Goal: Find specific page/section: Find specific page/section

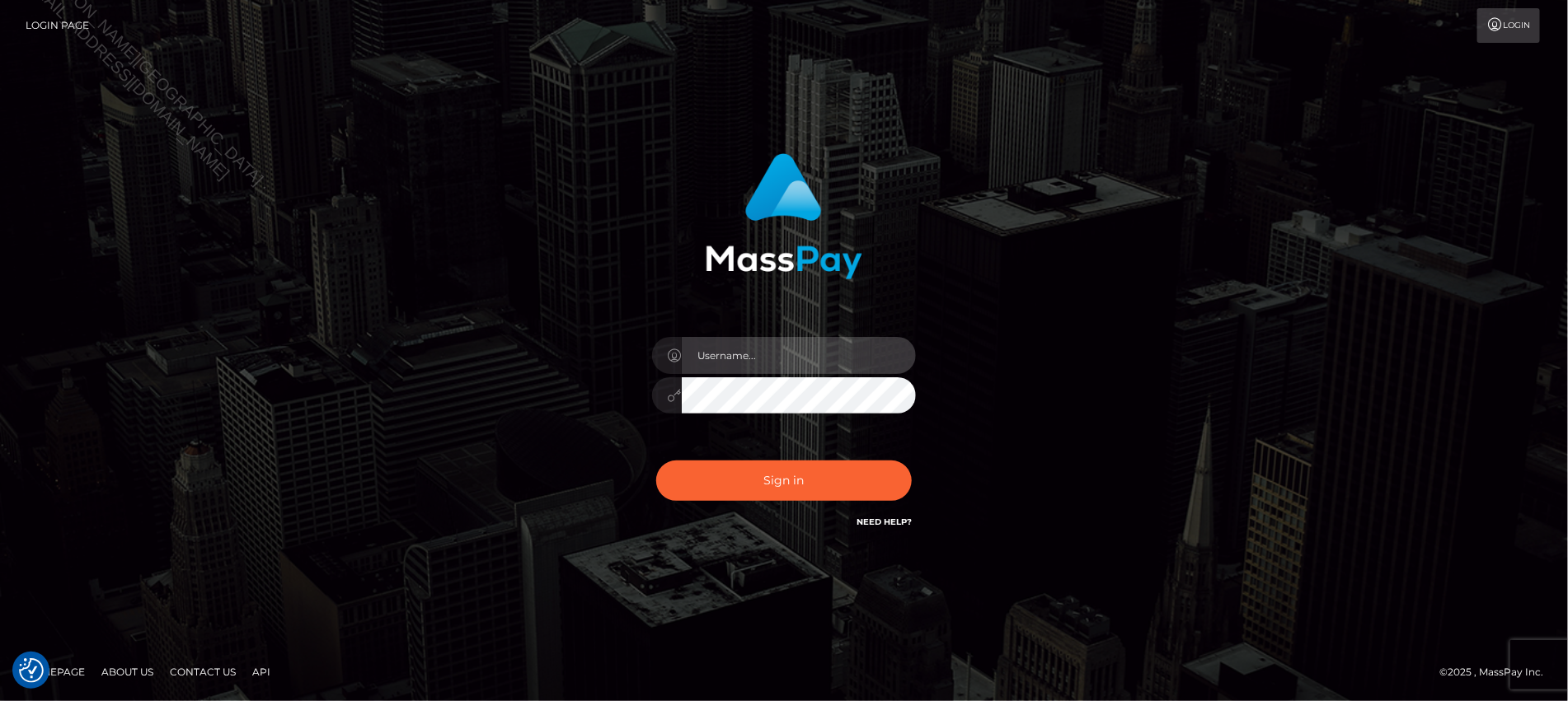
type input "Jiecel"
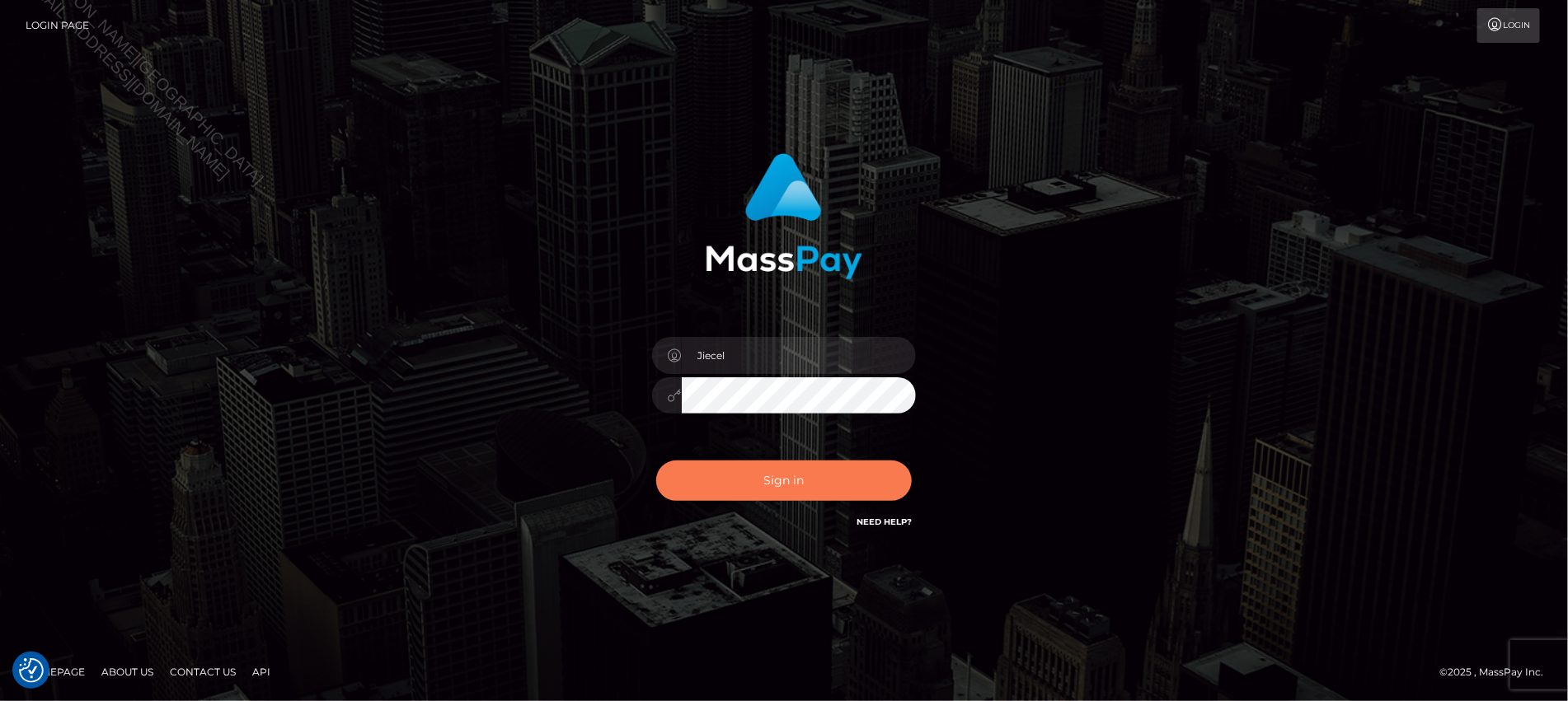
click at [776, 479] on button "Sign in" at bounding box center [784, 480] width 256 height 41
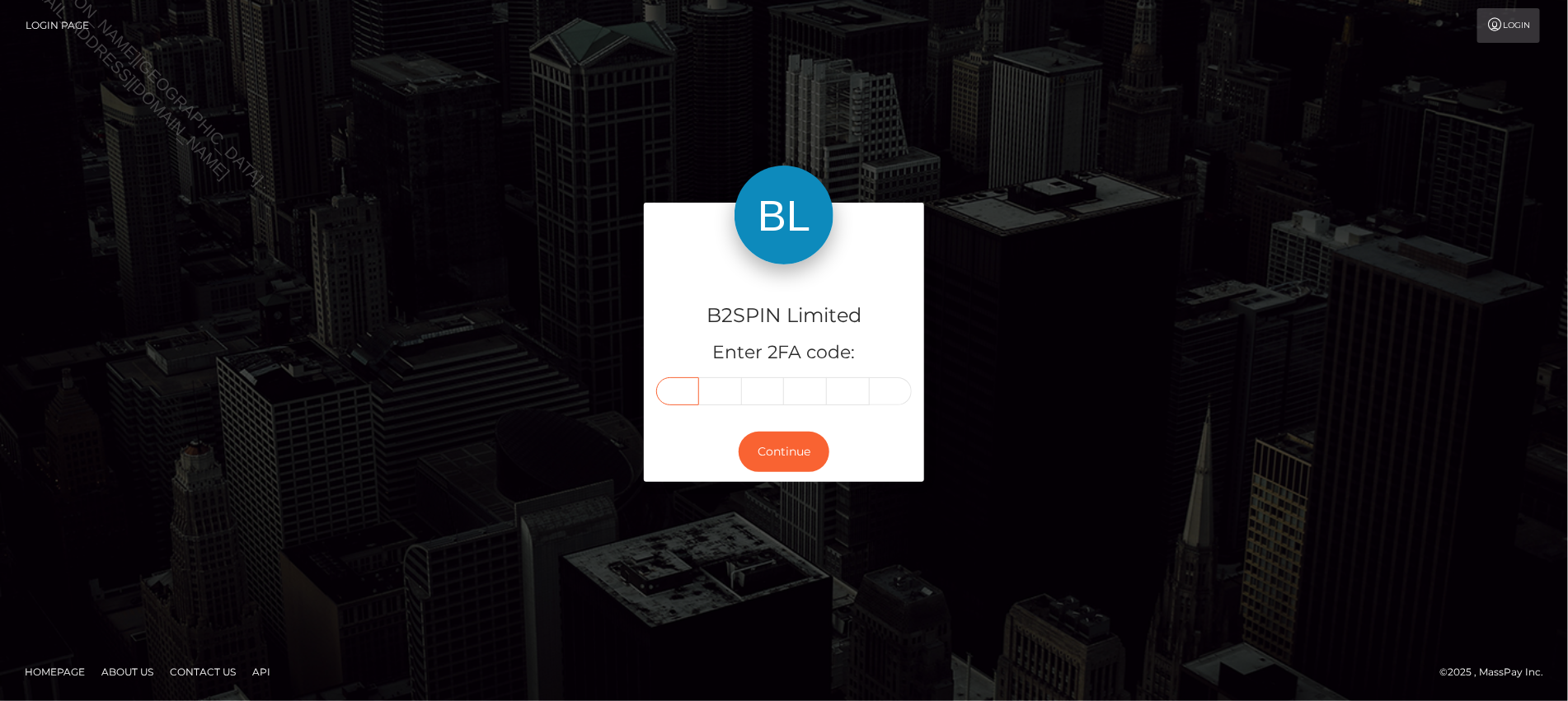
click at [669, 396] on input "text" at bounding box center [678, 391] width 43 height 28
type input "1"
type input "4"
type input "7"
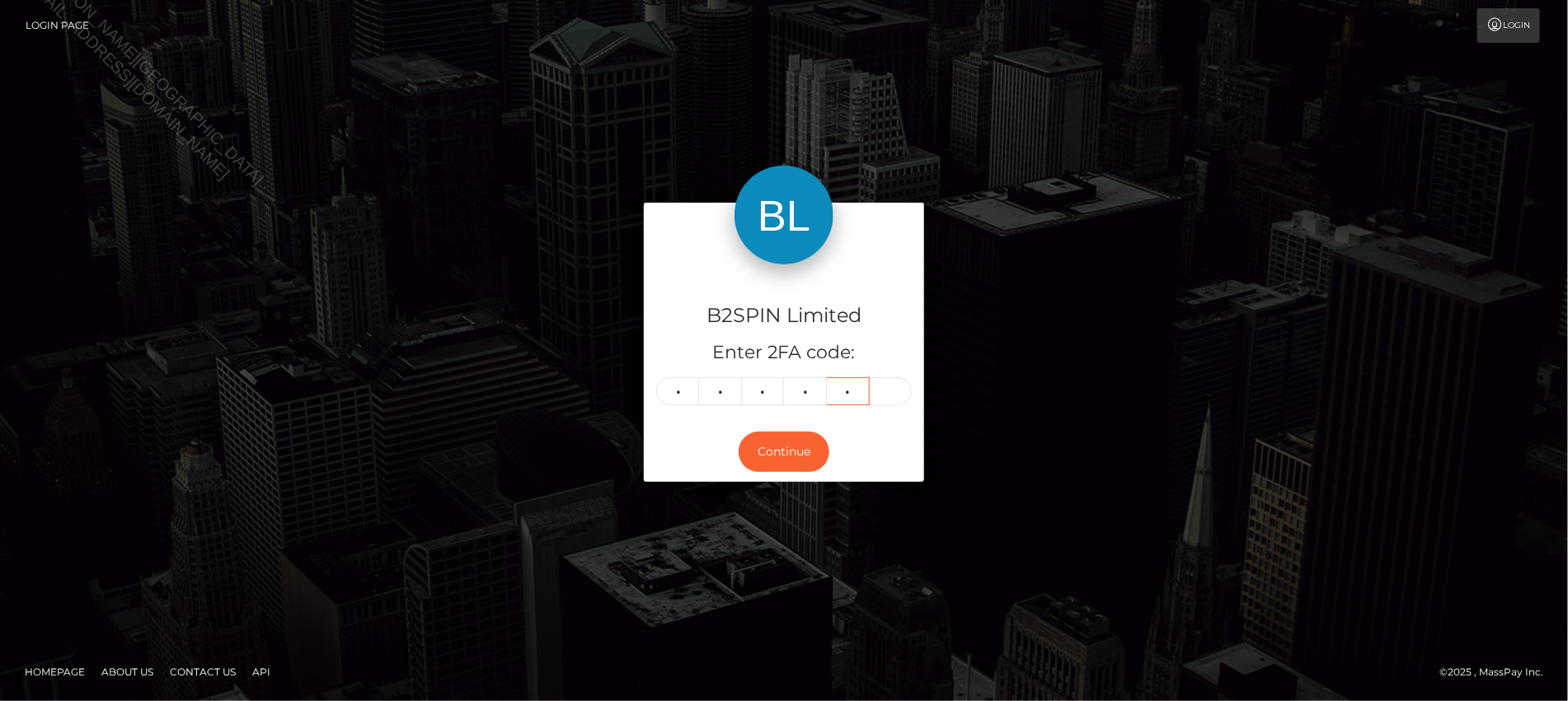
type input "2"
type input "4"
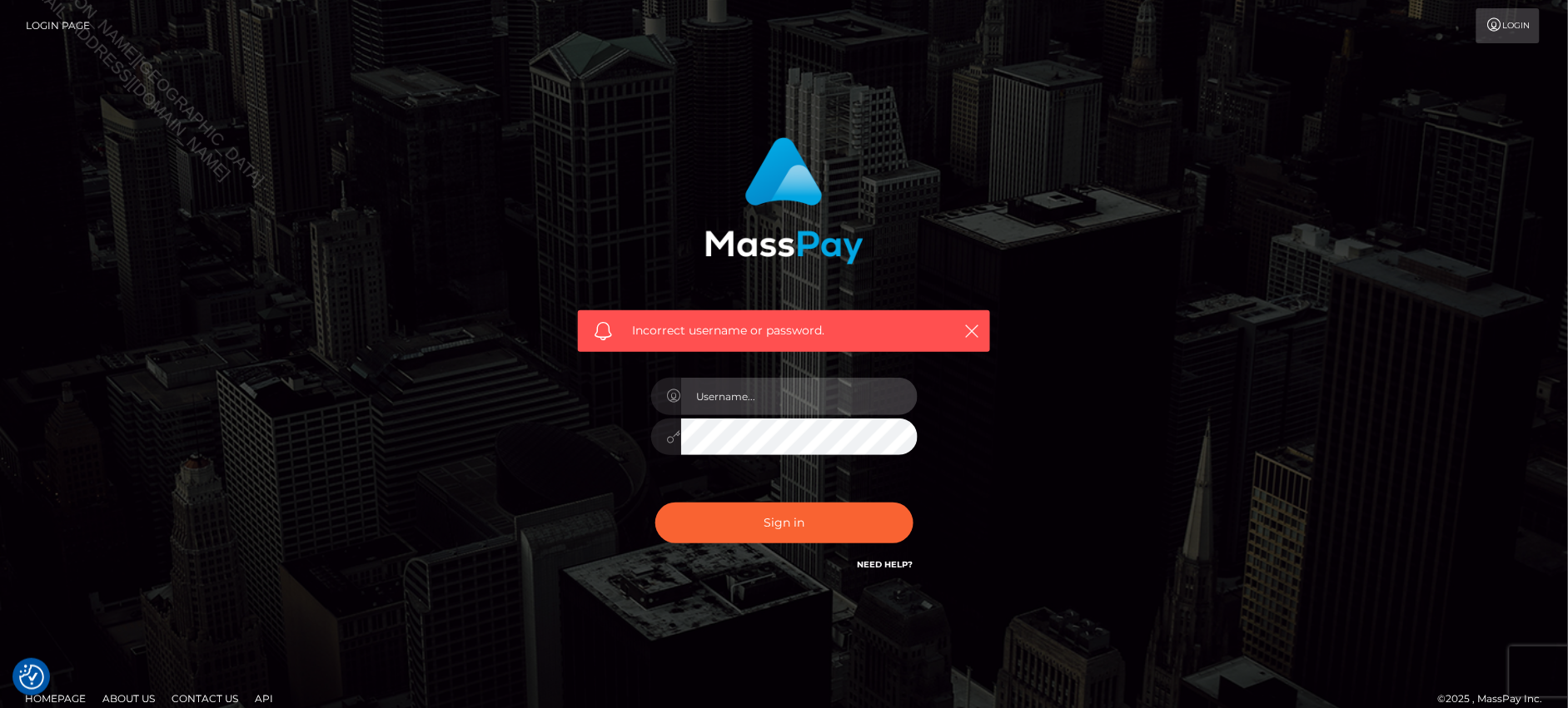
type input "Jiecel"
click at [1056, 454] on div "Incorrect username or password. Jiecel" at bounding box center [784, 364] width 950 height 479
click at [974, 330] on icon "button" at bounding box center [972, 331] width 16 height 16
click at [968, 329] on icon "button" at bounding box center [972, 331] width 16 height 16
type input "Jiecel"
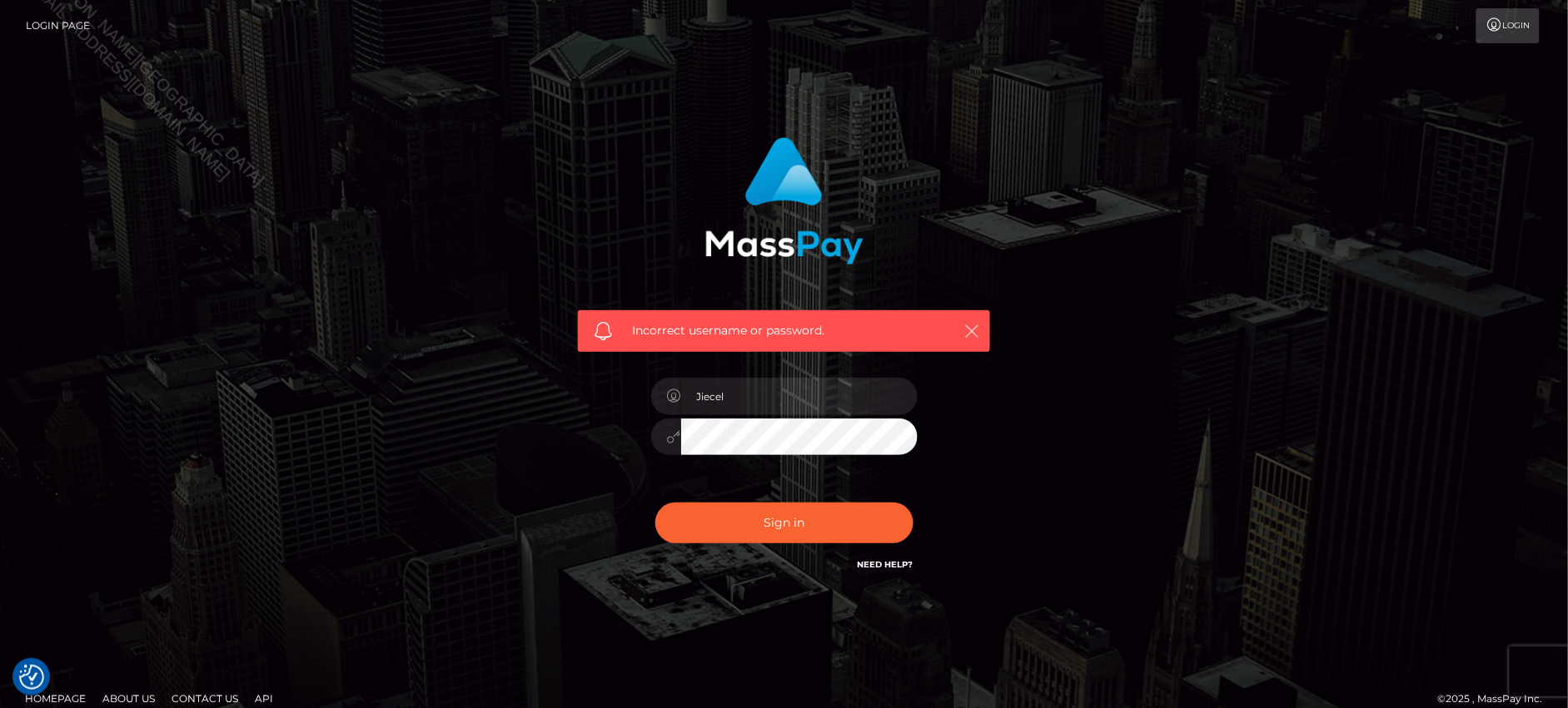
click at [966, 325] on icon "button" at bounding box center [972, 331] width 16 height 16
click at [972, 325] on icon "button" at bounding box center [972, 331] width 16 height 16
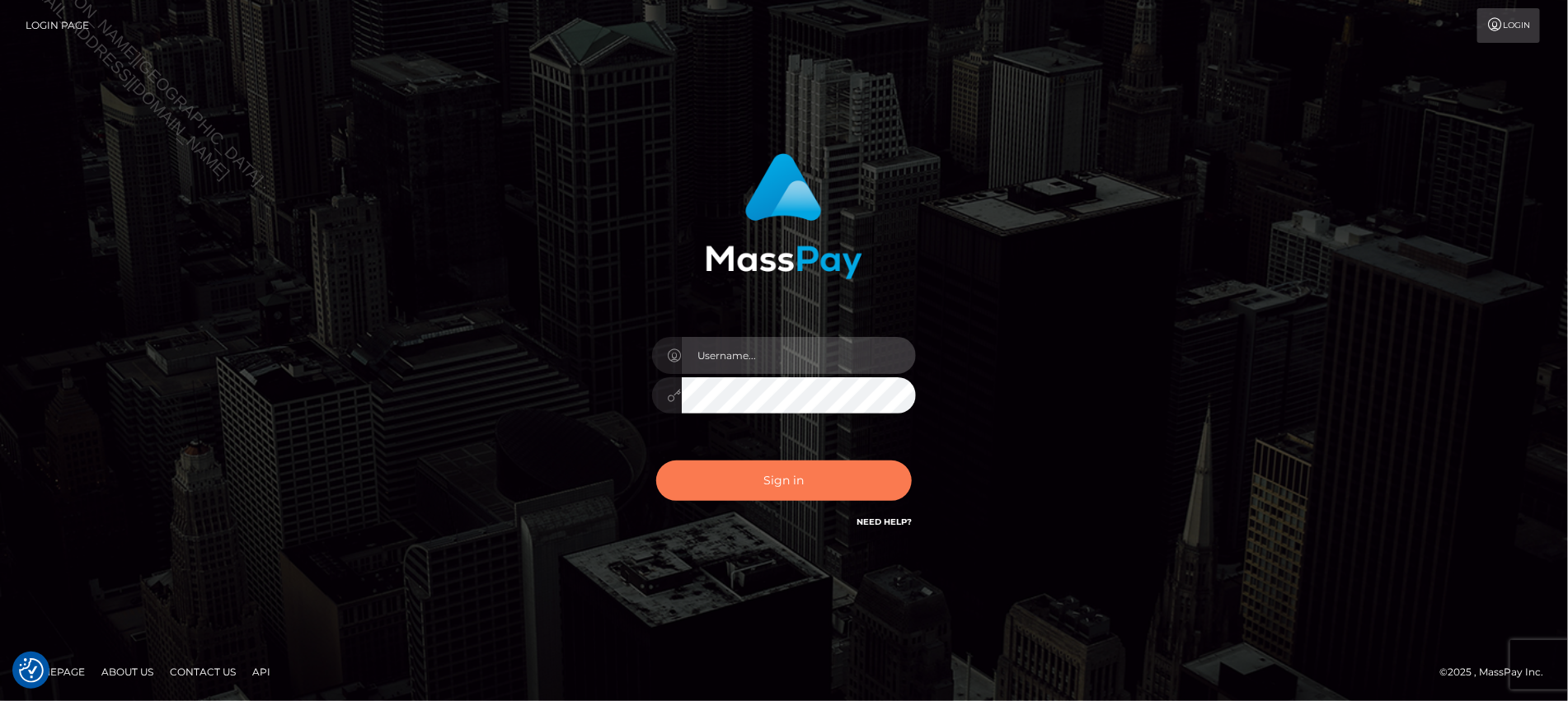
type input "Jiecel"
click at [802, 470] on button "Sign in" at bounding box center [784, 480] width 256 height 41
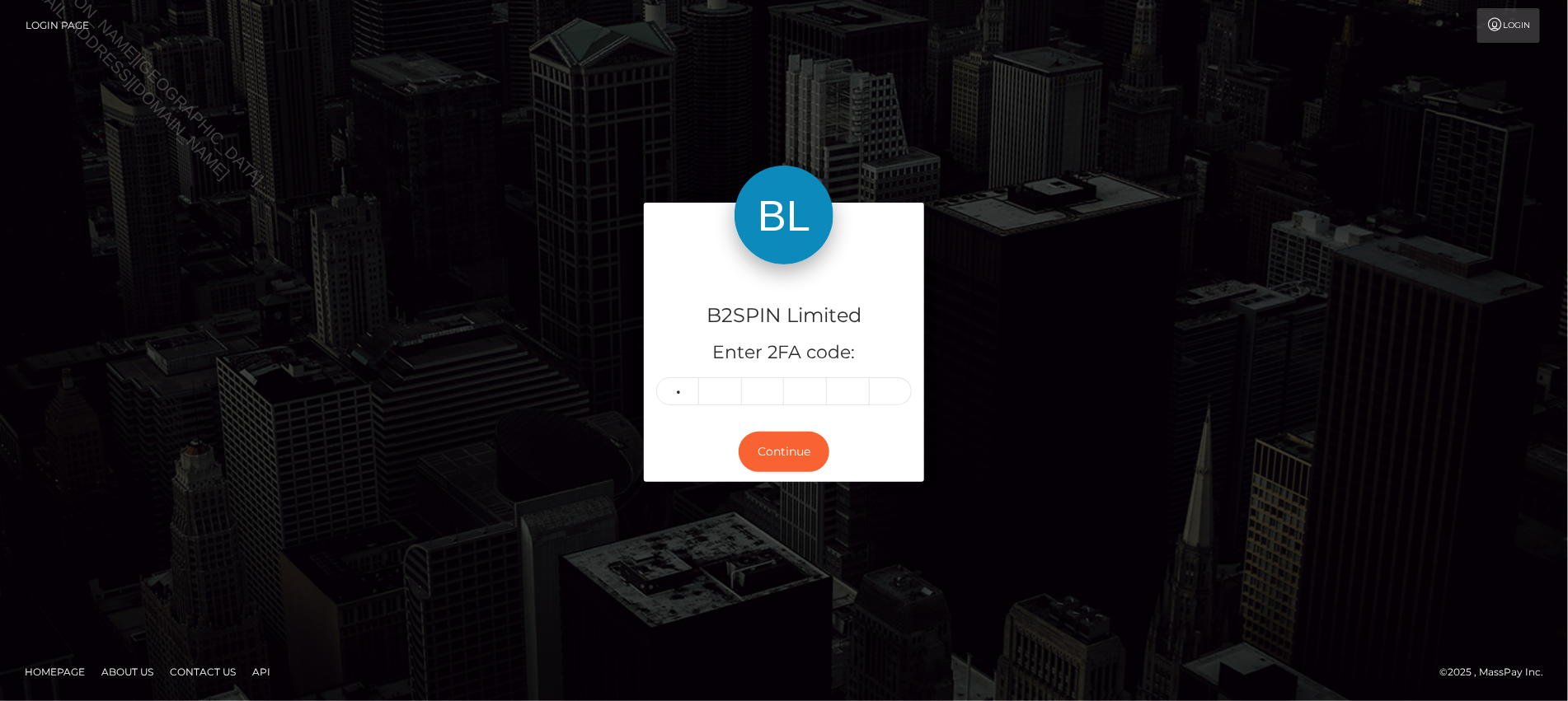
type input "3"
type input "7"
type input "5"
type input "0"
type input "1"
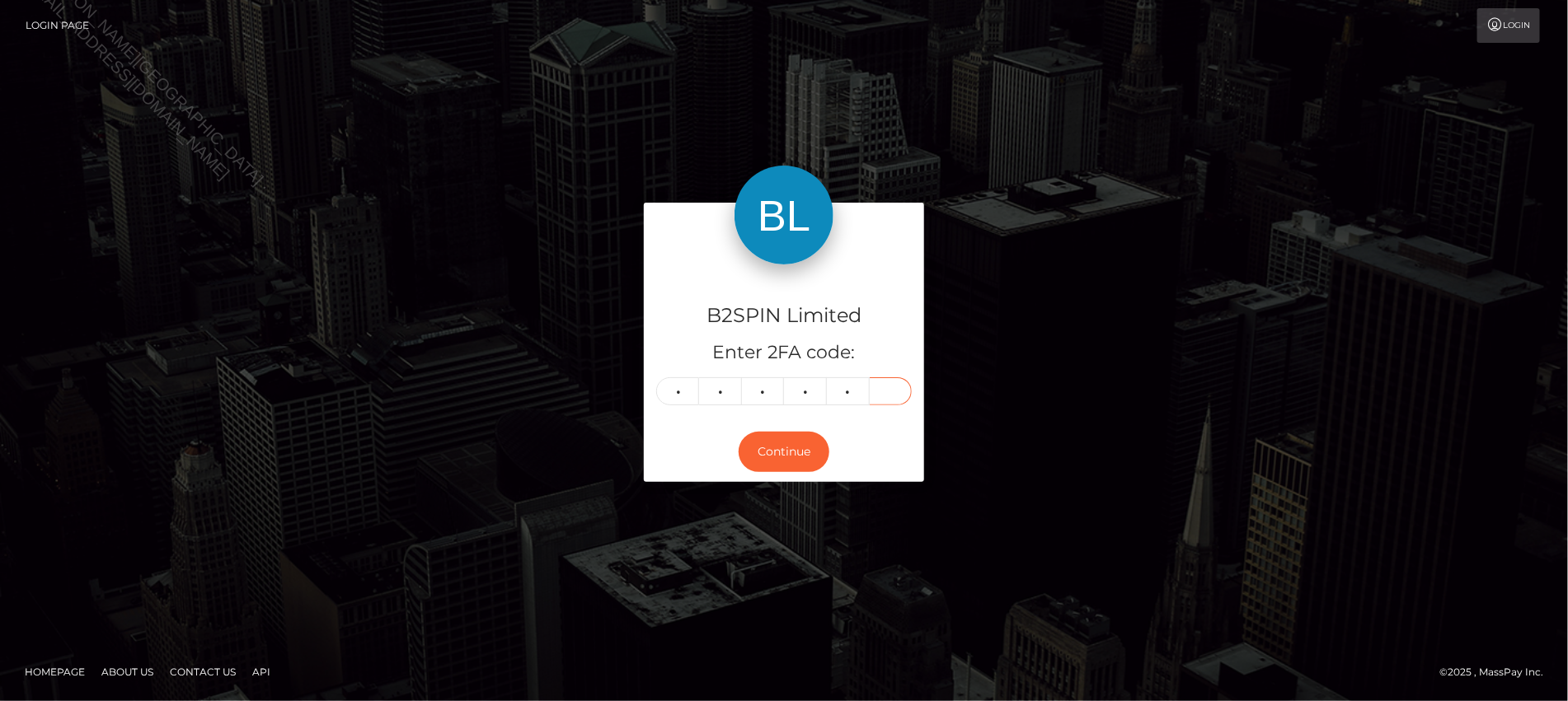
type input "8"
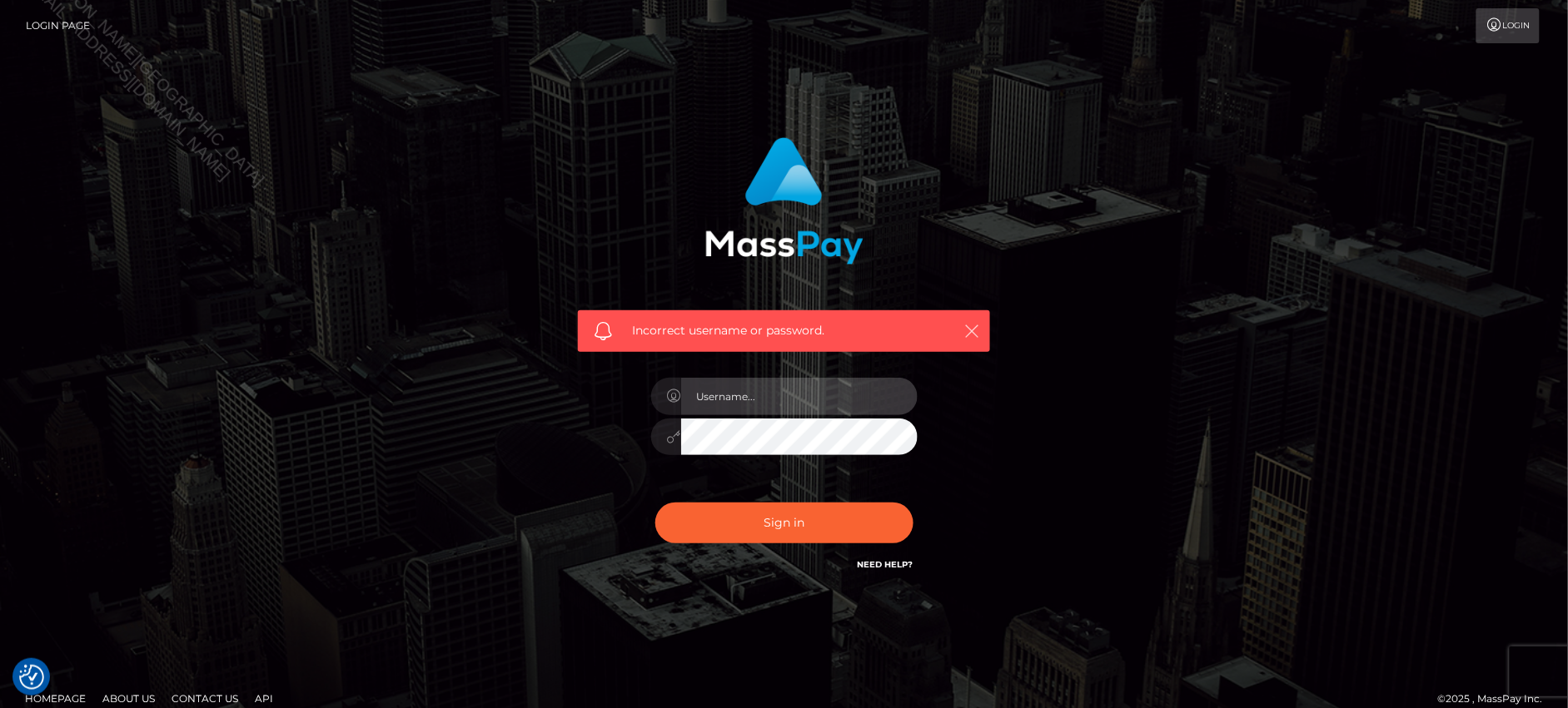
type input "Jiecel"
click at [969, 336] on icon "button" at bounding box center [972, 331] width 16 height 16
click at [974, 333] on icon "button" at bounding box center [972, 331] width 16 height 16
click at [970, 333] on icon "button" at bounding box center [972, 331] width 16 height 16
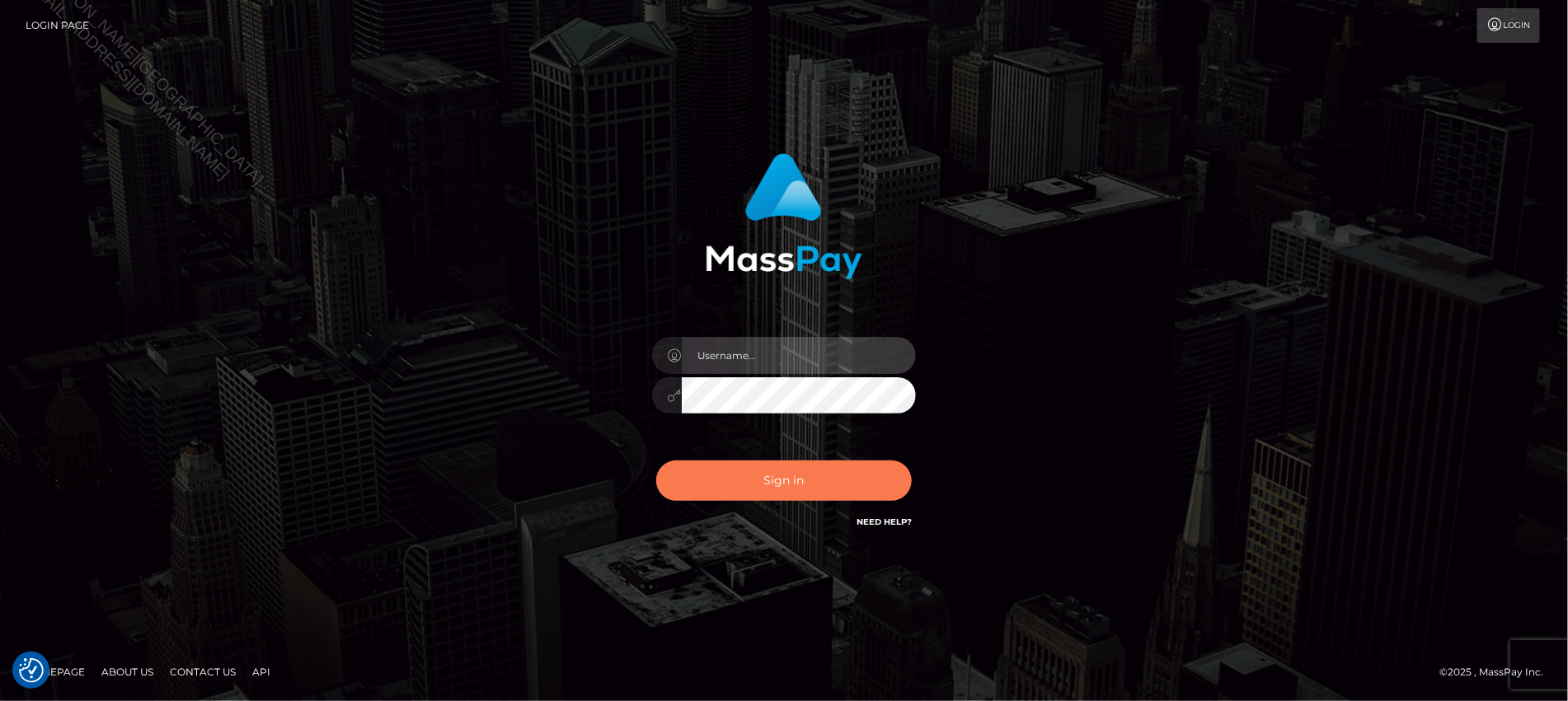
type input "Jiecel"
click at [839, 477] on button "Sign in" at bounding box center [784, 480] width 256 height 41
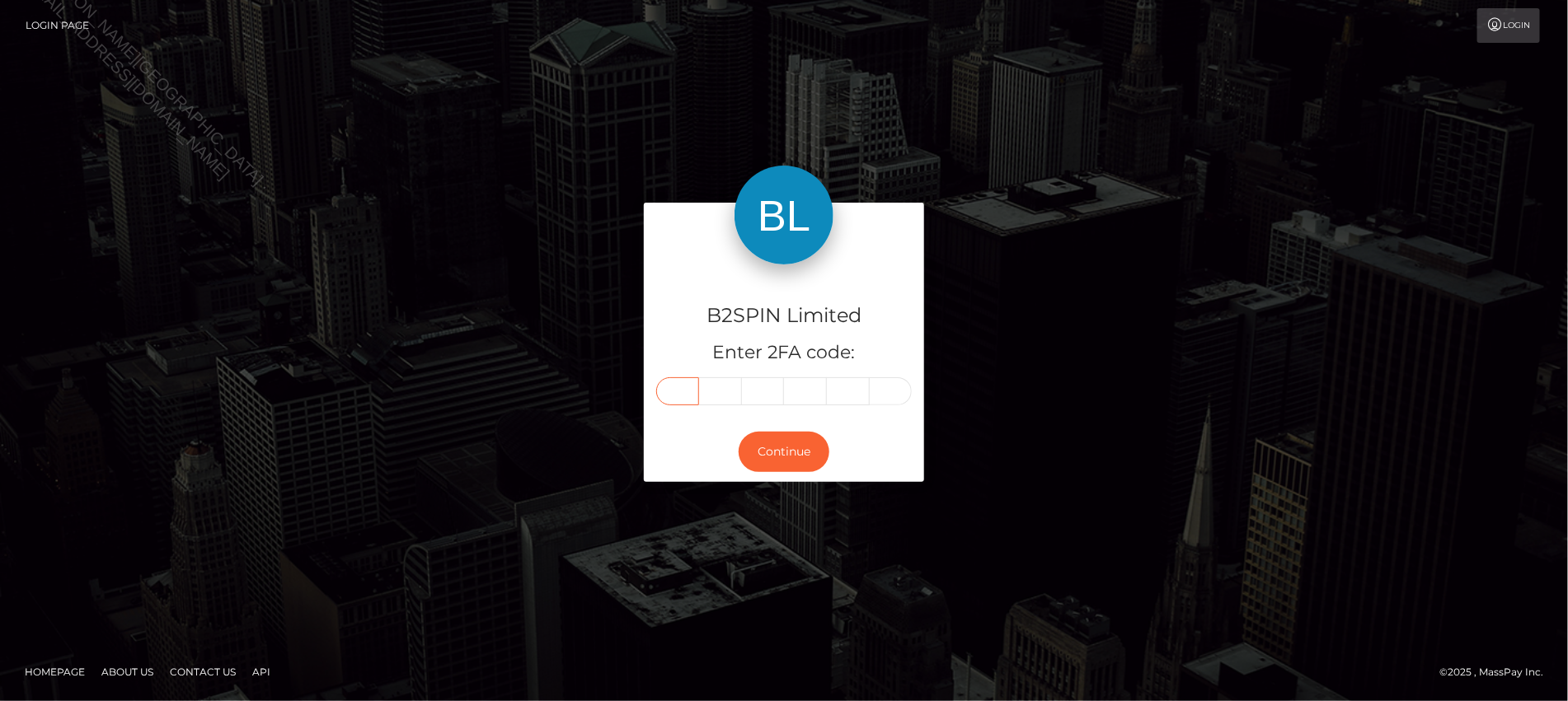
drag, startPoint x: 684, startPoint y: 389, endPoint x: 713, endPoint y: 396, distance: 29.8
click at [684, 389] on input "text" at bounding box center [678, 391] width 43 height 28
type input "7"
type input "9"
type input "4"
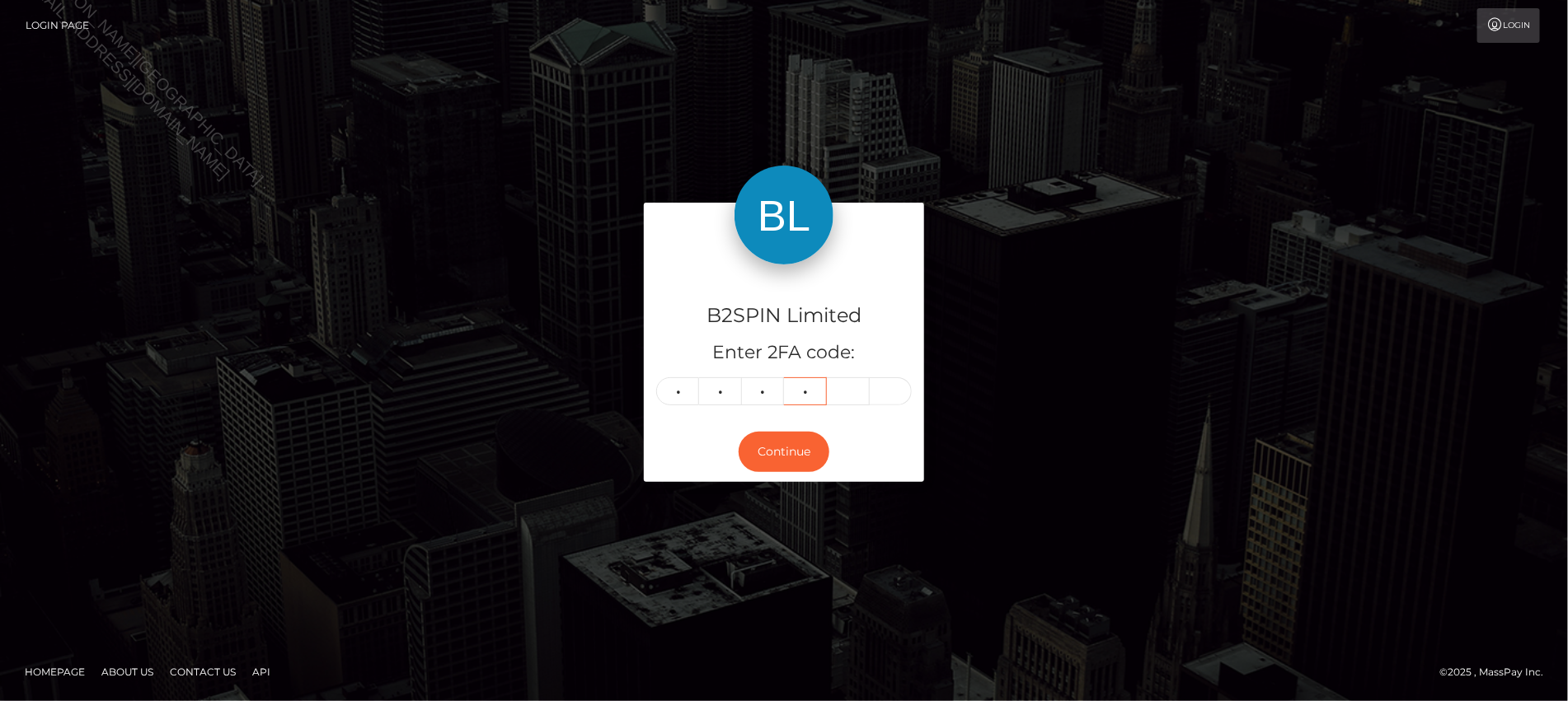
type input "6"
type input "7"
type input "2"
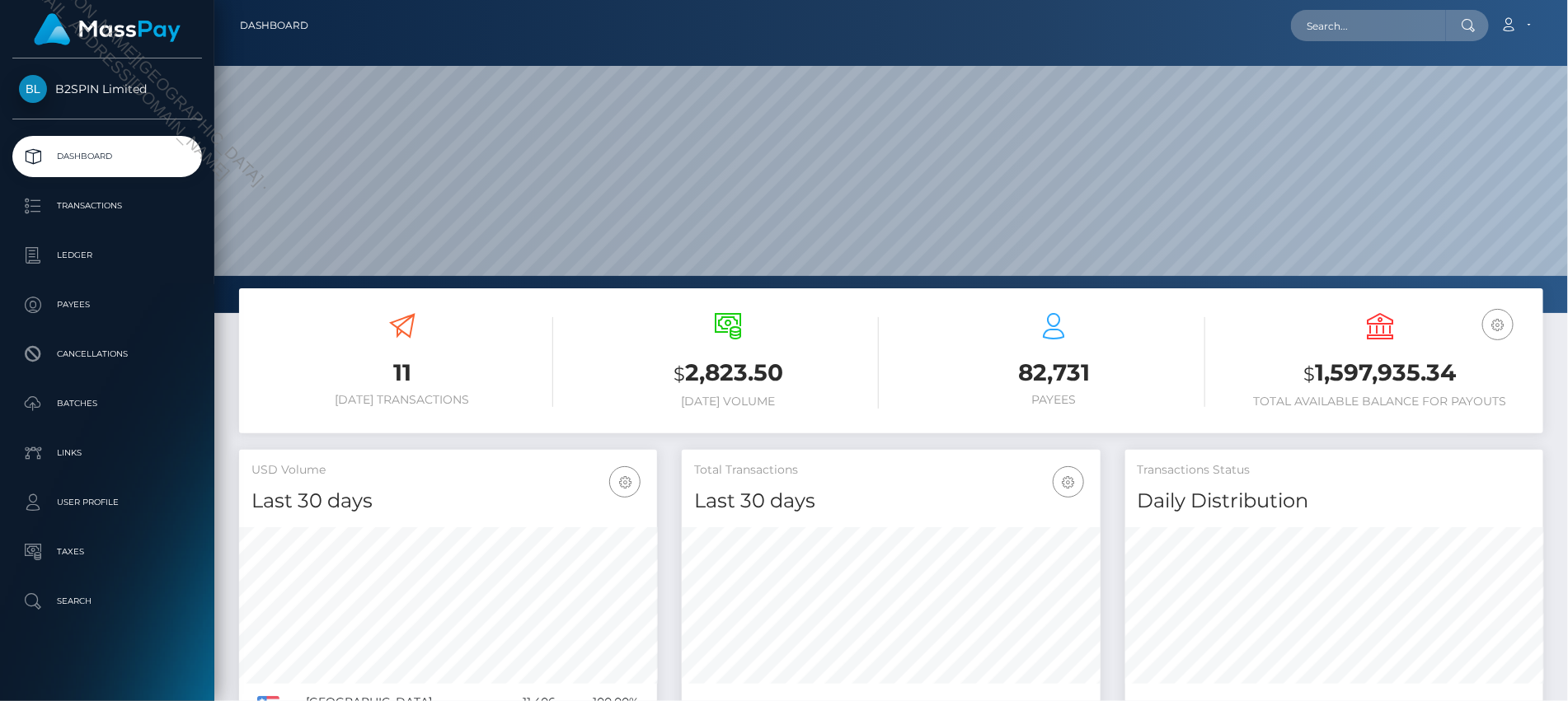
scroll to position [291, 418]
click at [1407, 16] on input "text" at bounding box center [1369, 25] width 155 height 32
paste input "7dee30b2-2fb5-4bad-905b-d0883fe67983"
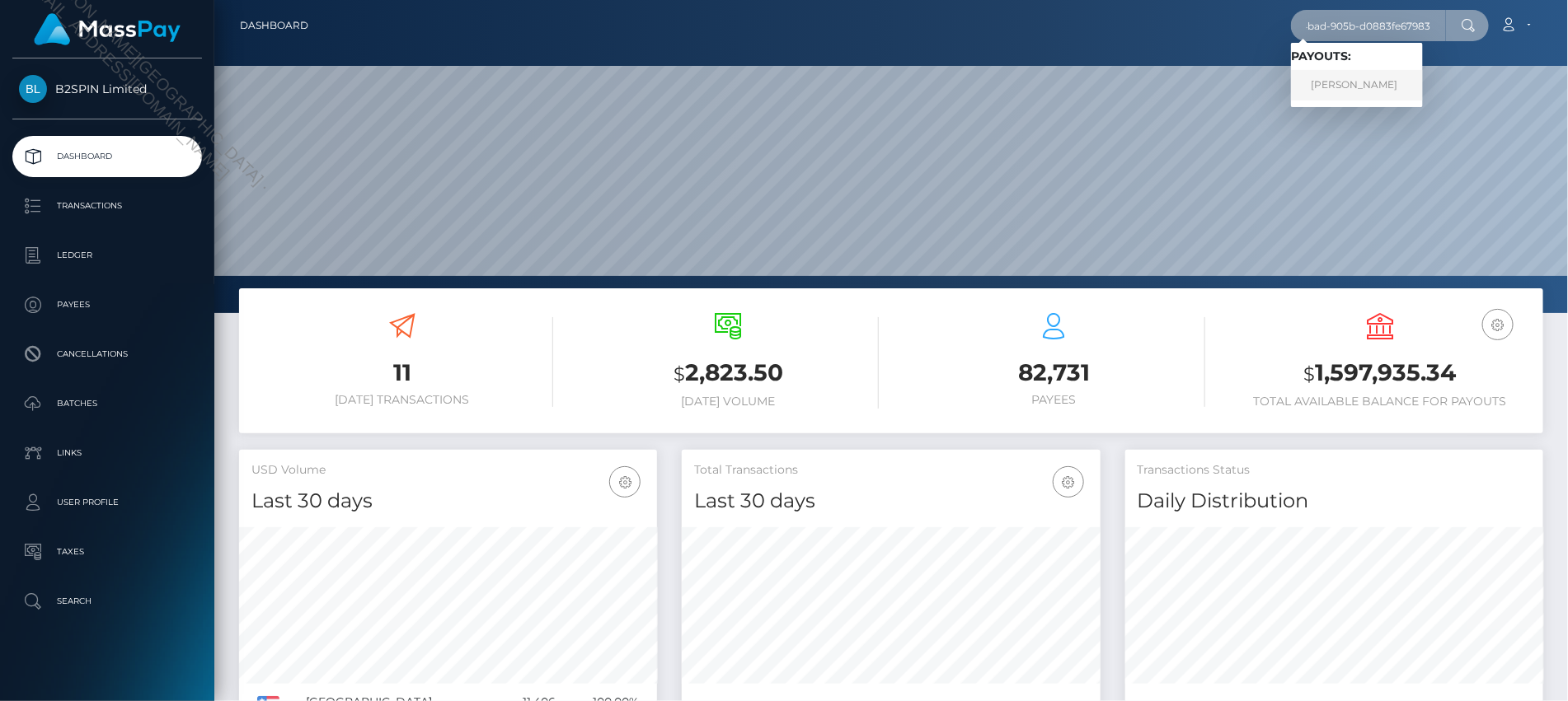
type input "7dee30b2-2fb5-4bad-905b-d0883fe67983"
click at [1362, 88] on link "ROLINDA PATRICE LITTLE" at bounding box center [1357, 86] width 132 height 31
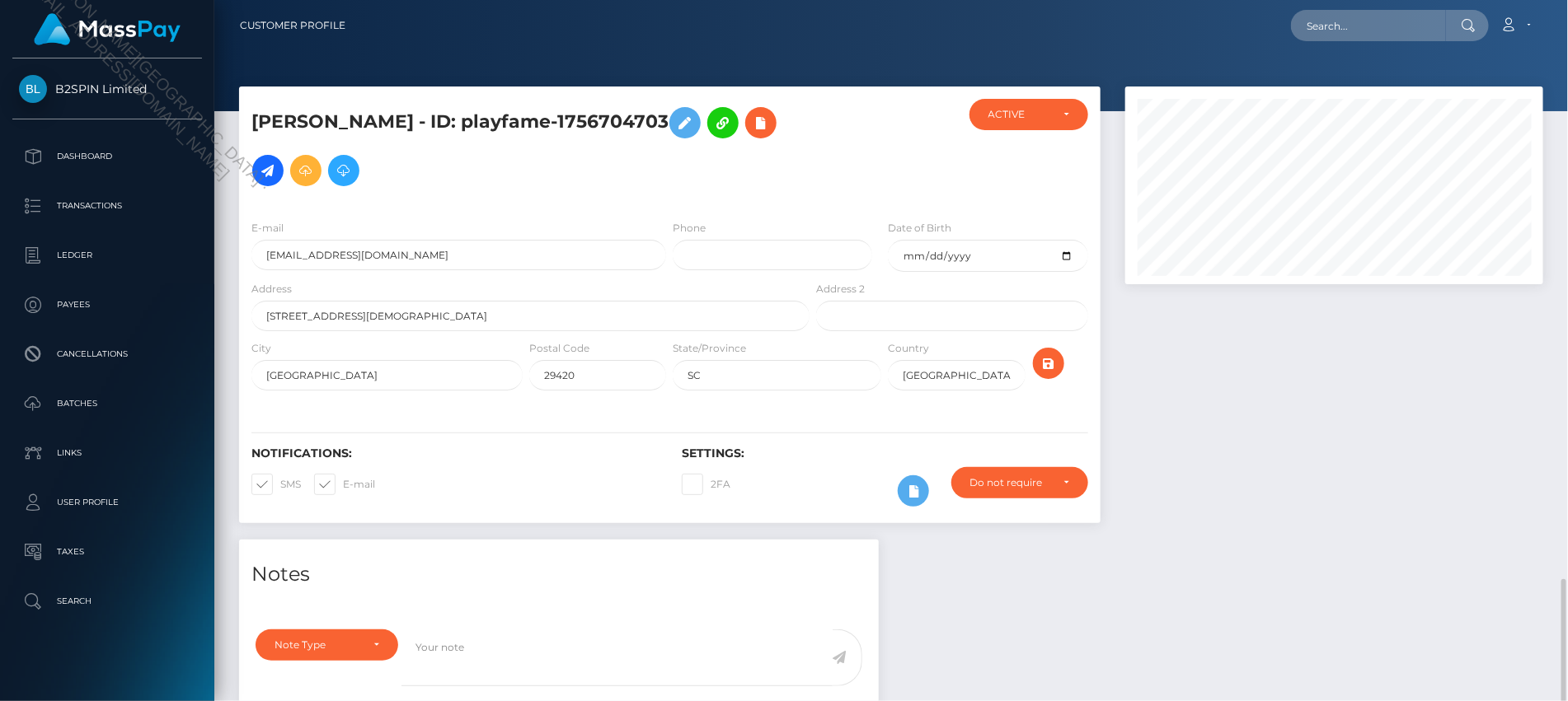
scroll to position [347, 0]
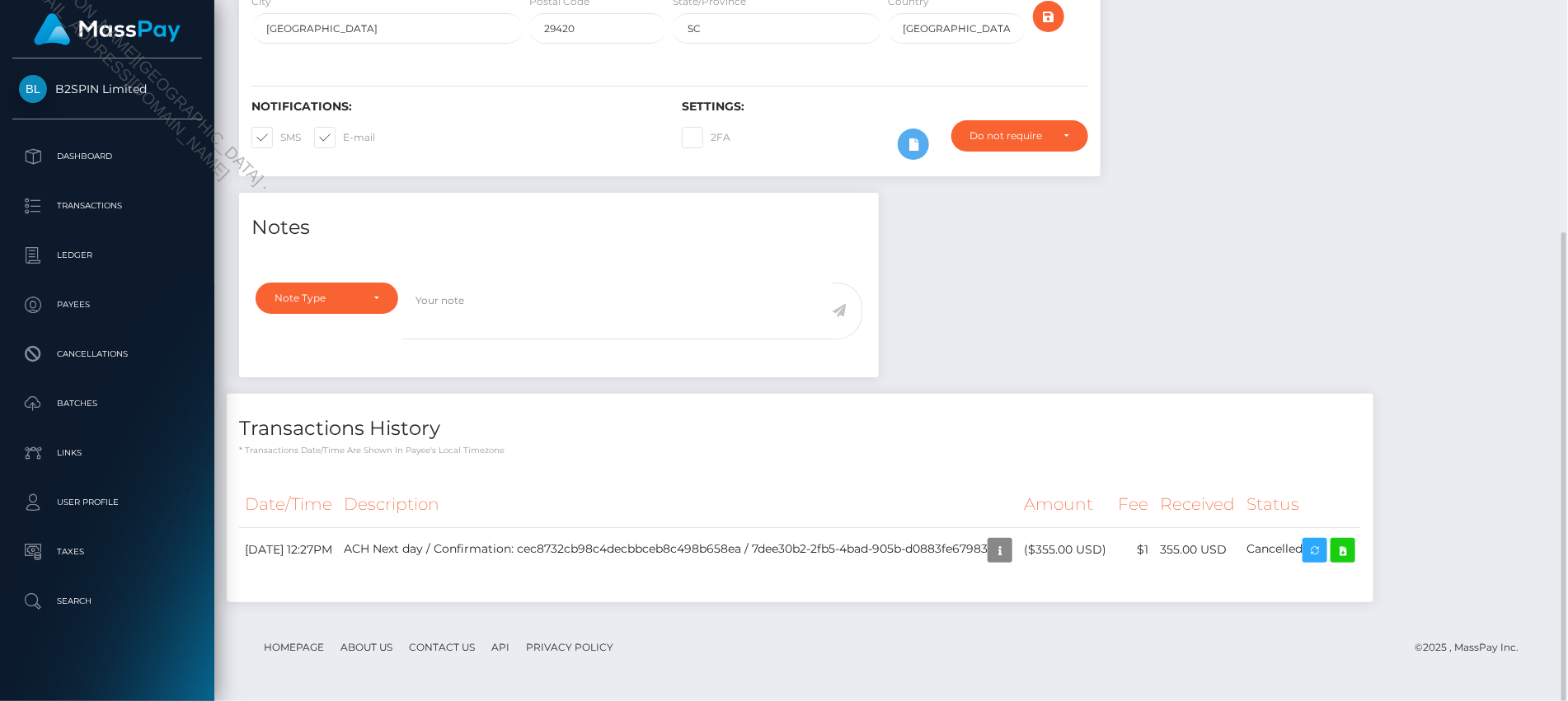
click at [1260, 293] on div "Notes Note Type Compliance Clear Compliance General Note Type" at bounding box center [891, 405] width 1329 height 426
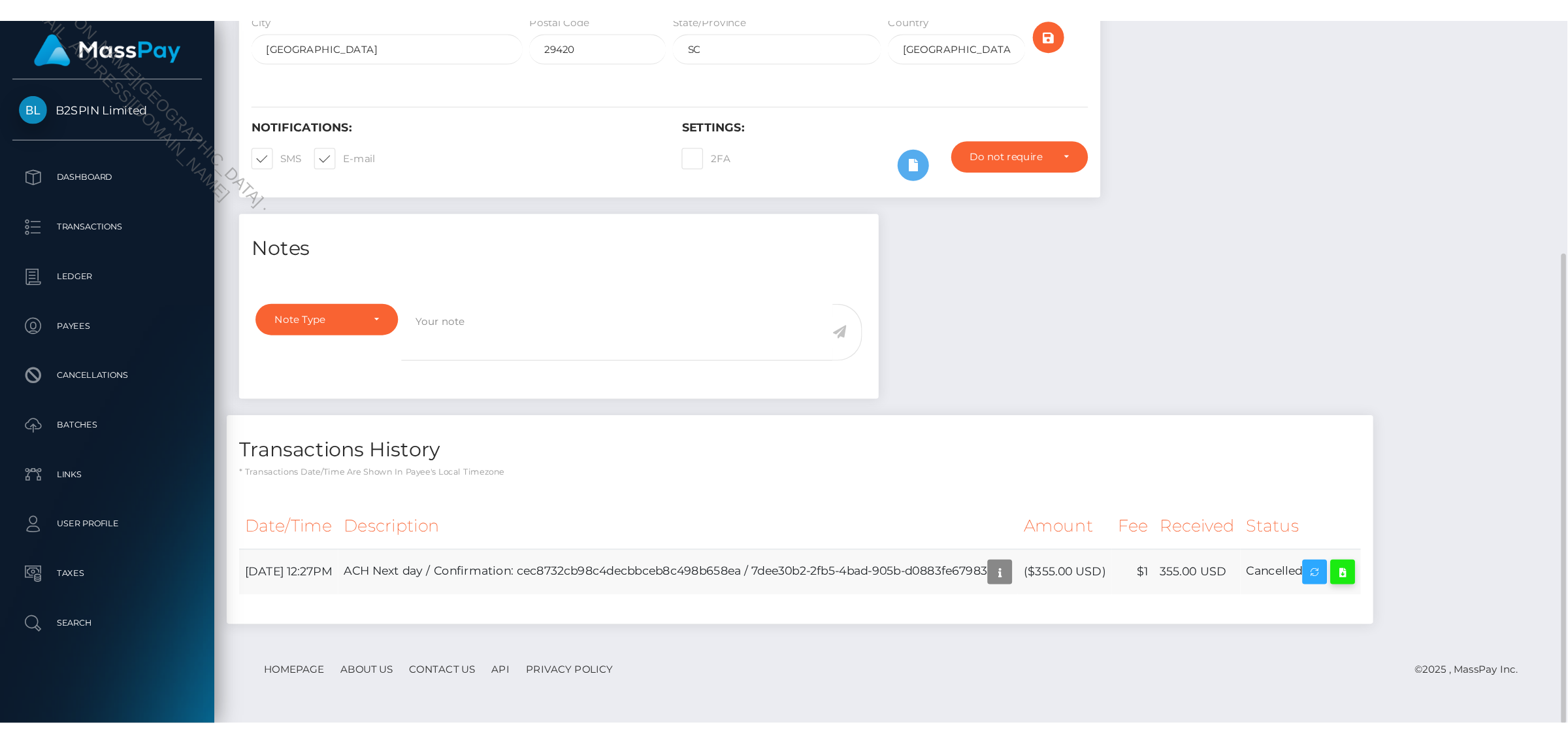
scroll to position [157, 331]
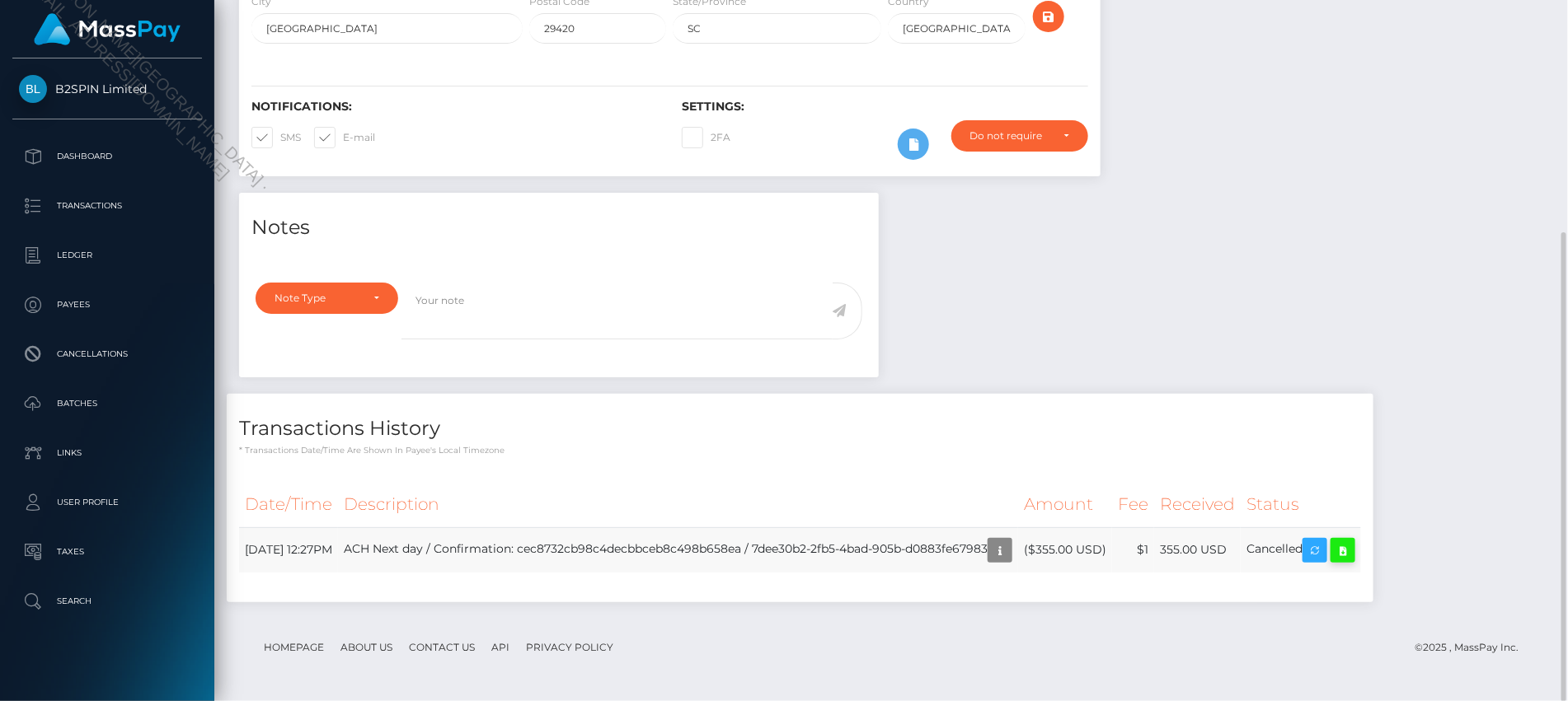
click at [1353, 544] on icon at bounding box center [1343, 551] width 20 height 21
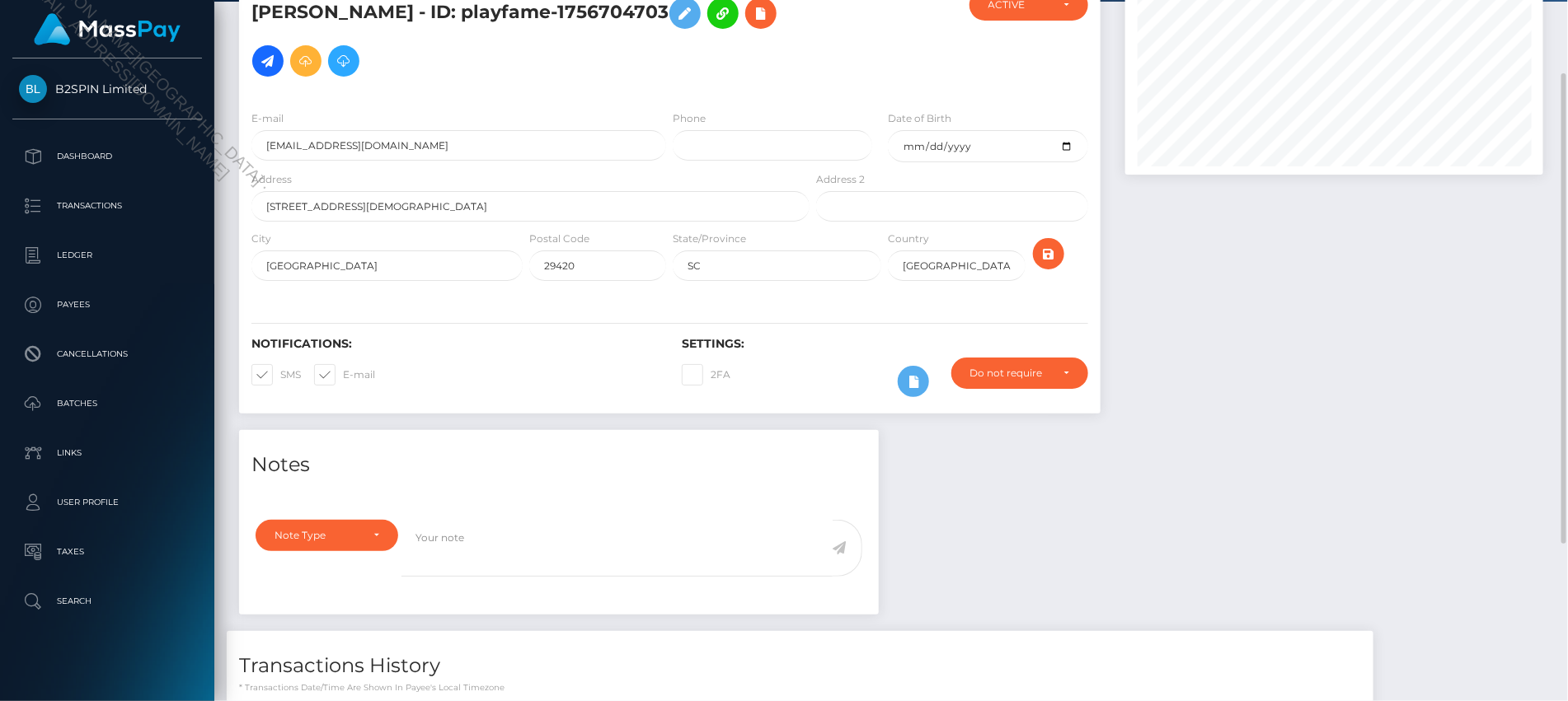
scroll to position [0, 0]
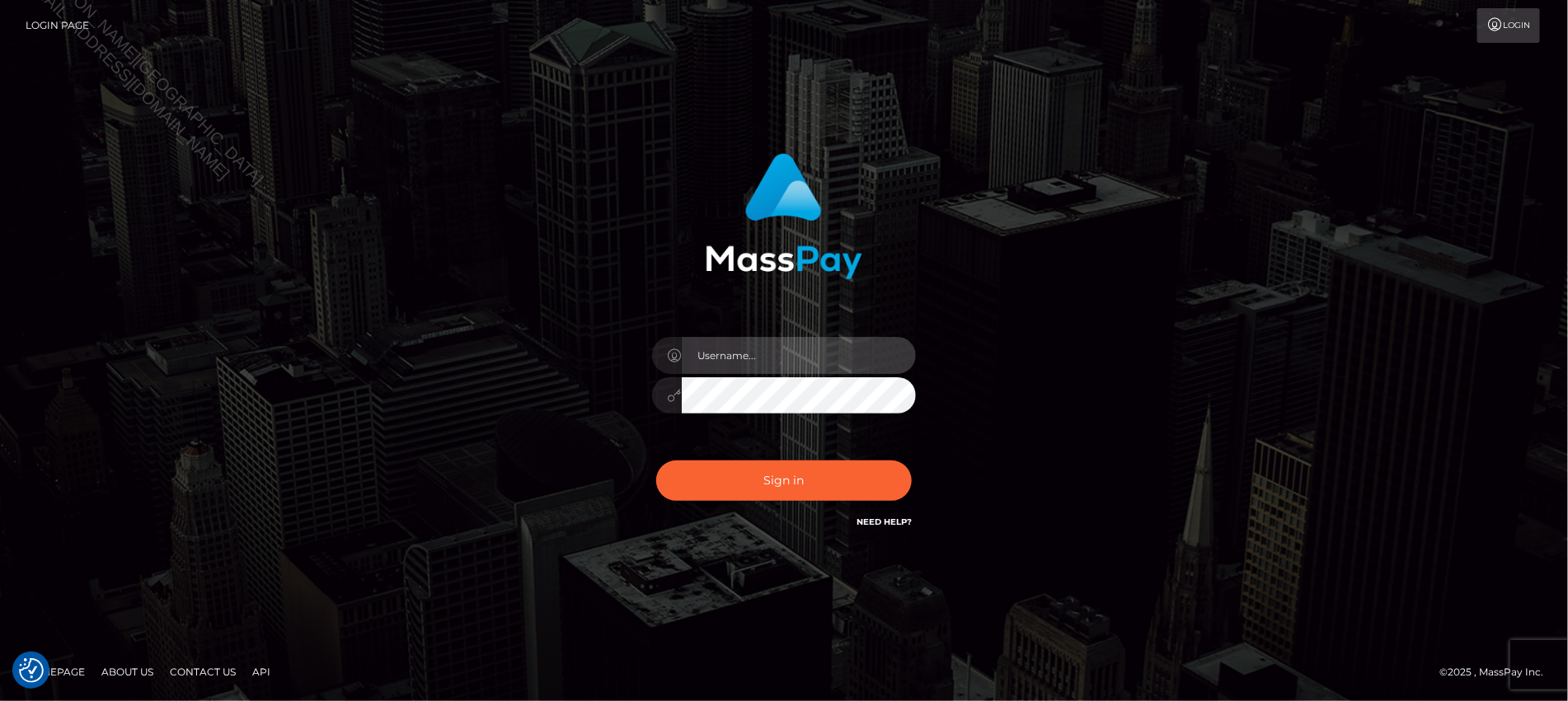
type input "Jiecel"
click at [683, 50] on nav "Login Page Login" at bounding box center [784, 25] width 1568 height 51
